Goal: Transaction & Acquisition: Purchase product/service

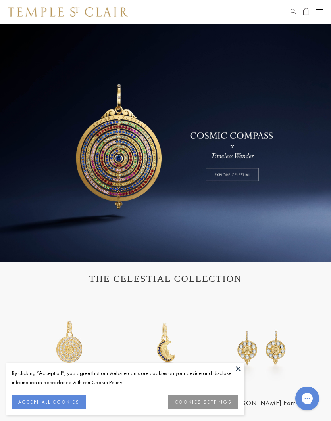
click at [40, 401] on button "ACCEPT ALL COOKIES" at bounding box center [49, 402] width 74 height 14
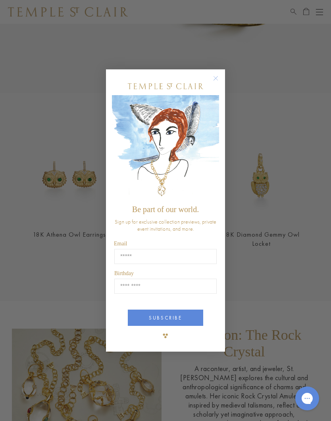
scroll to position [631, 0]
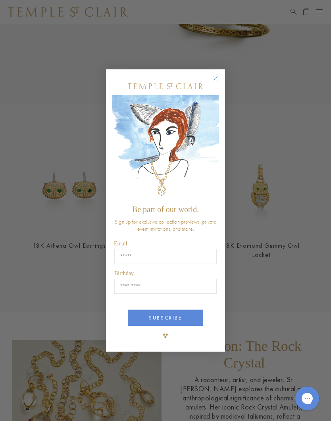
click at [211, 83] on circle "Close dialog" at bounding box center [216, 79] width 10 height 10
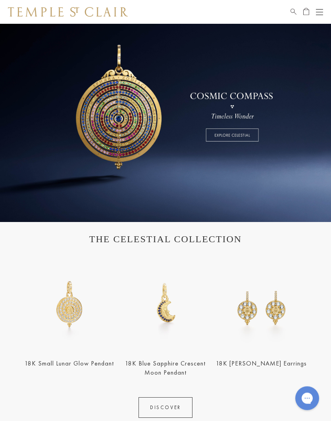
scroll to position [40, 0]
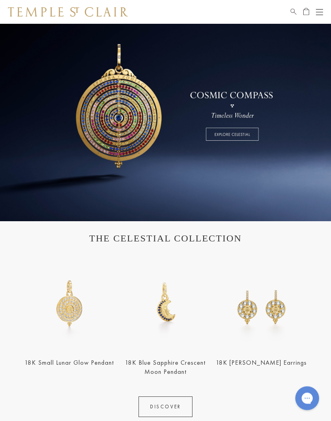
click at [150, 399] on link "DISCOVER" at bounding box center [165, 407] width 54 height 21
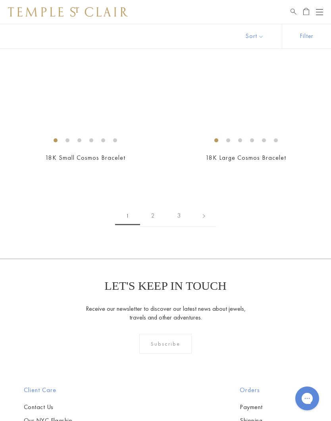
scroll to position [4693, 0]
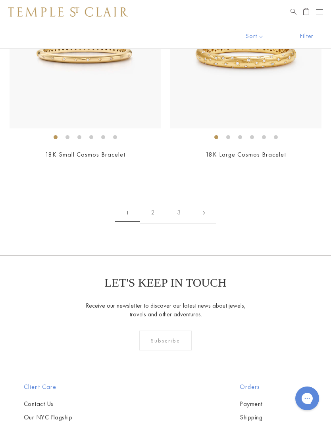
click at [152, 202] on link "2" at bounding box center [153, 213] width 26 height 22
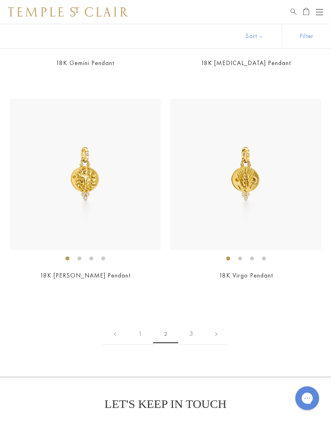
scroll to position [3934, 0]
click at [190, 323] on link "3" at bounding box center [191, 334] width 26 height 22
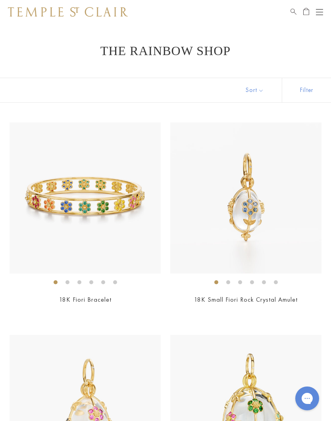
click at [61, 208] on img at bounding box center [85, 198] width 151 height 151
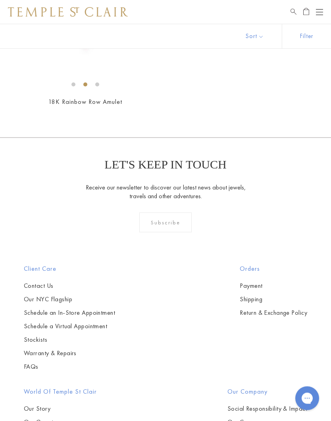
scroll to position [1719, 0]
